Goal: Navigation & Orientation: Find specific page/section

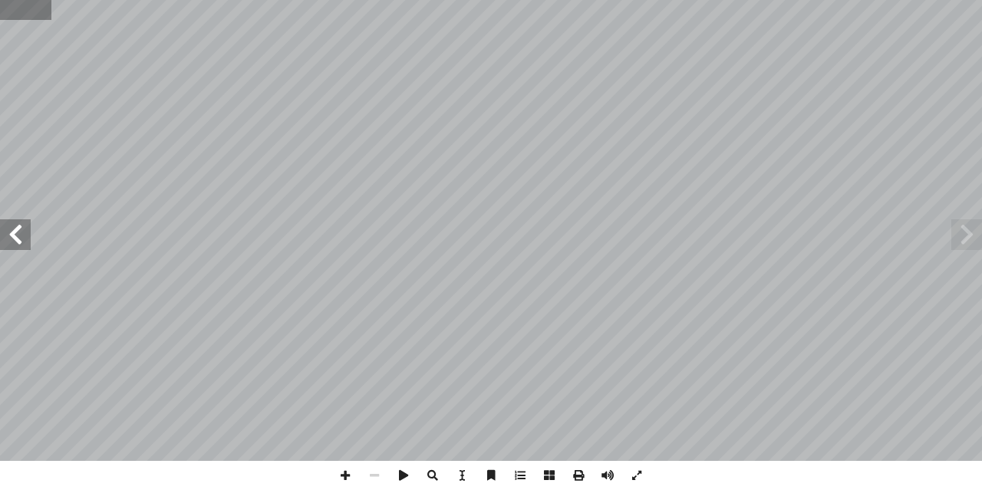
click at [12, 7] on input "text" at bounding box center [25, 10] width 51 height 20
type input "**"
click at [8, 236] on span at bounding box center [15, 234] width 31 height 31
click at [11, 236] on span at bounding box center [15, 234] width 31 height 31
click at [342, 474] on span at bounding box center [345, 475] width 29 height 29
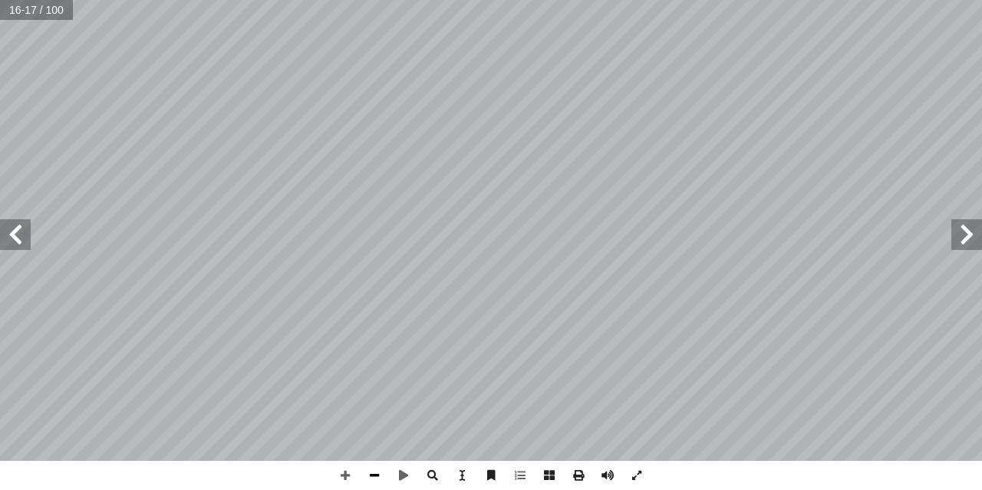
click at [371, 473] on span at bounding box center [374, 475] width 29 height 29
click at [348, 475] on span at bounding box center [345, 475] width 29 height 29
